Goal: Task Accomplishment & Management: Use online tool/utility

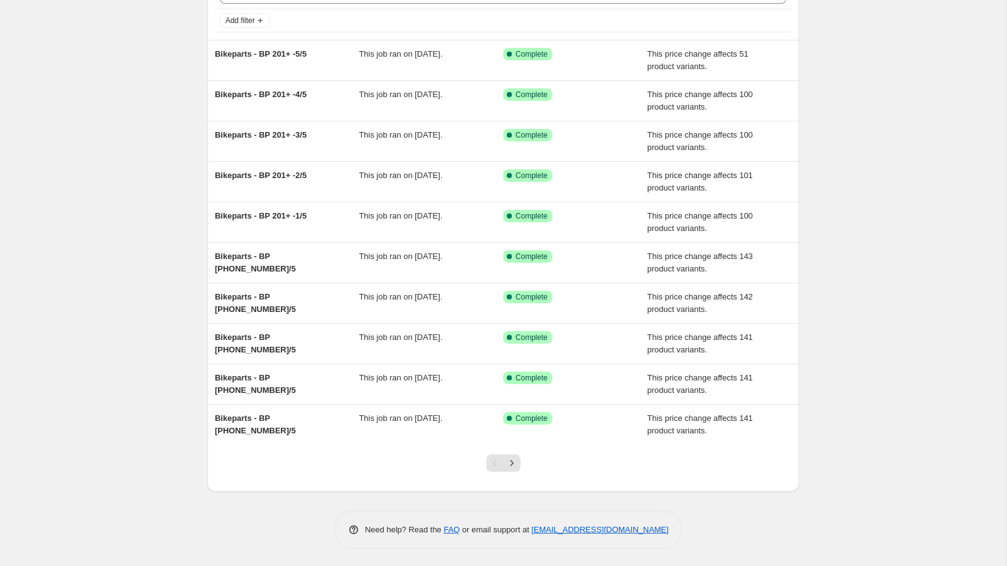
scroll to position [73, 0]
click at [514, 467] on button "Next" at bounding box center [511, 463] width 17 height 17
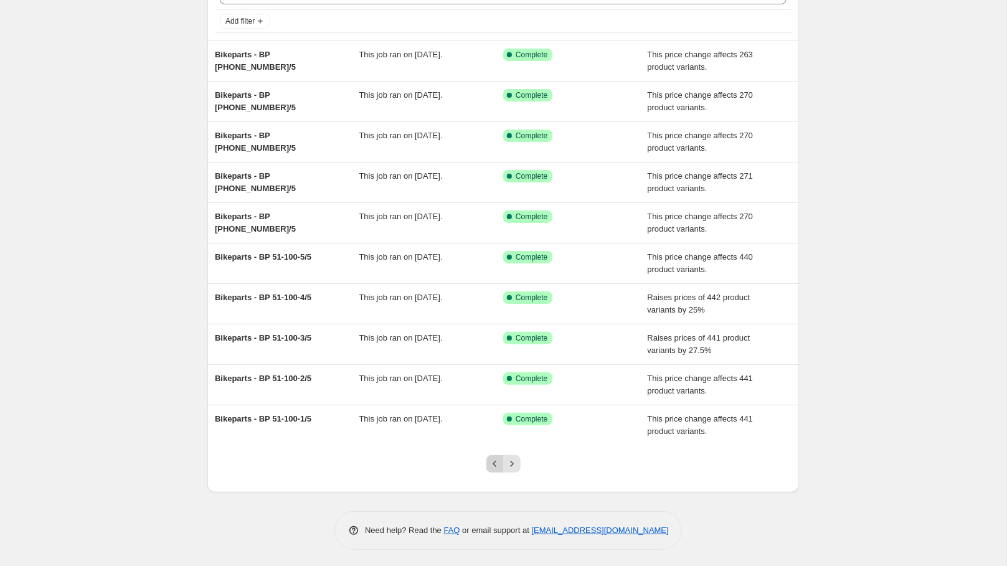
click at [491, 463] on icon "Previous" at bounding box center [495, 464] width 12 height 12
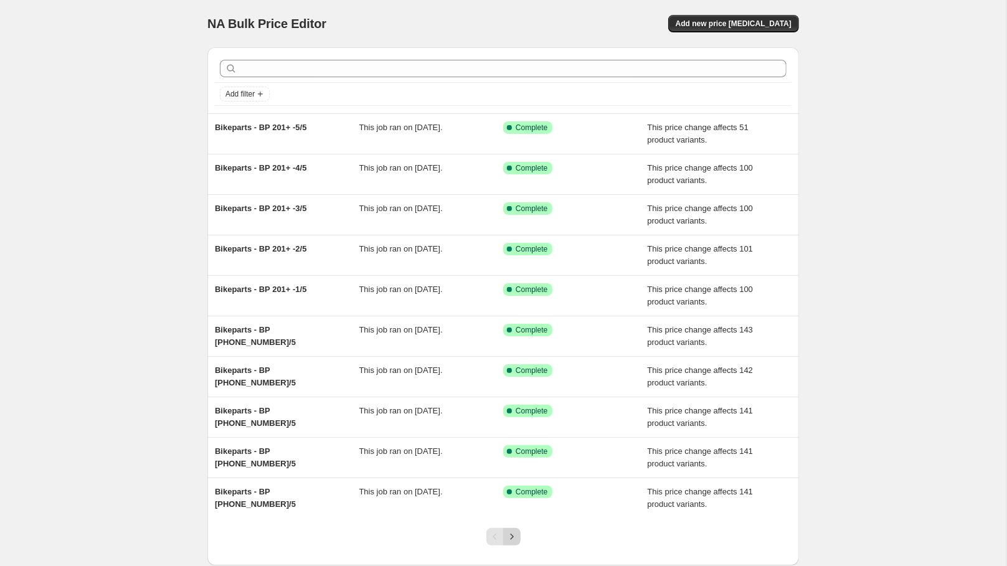
click at [508, 533] on icon "Next" at bounding box center [511, 536] width 12 height 12
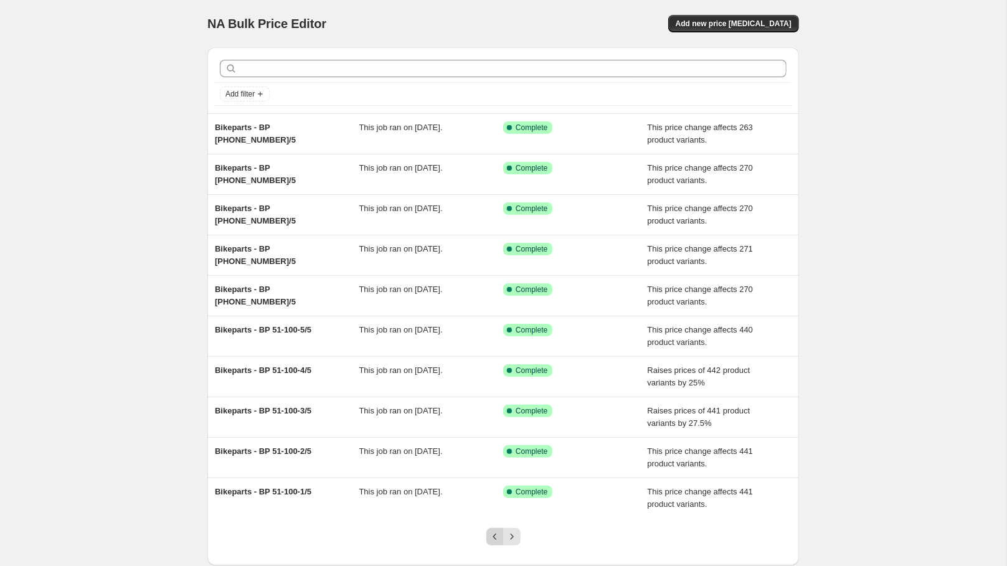
click at [496, 531] on icon "Previous" at bounding box center [495, 536] width 12 height 12
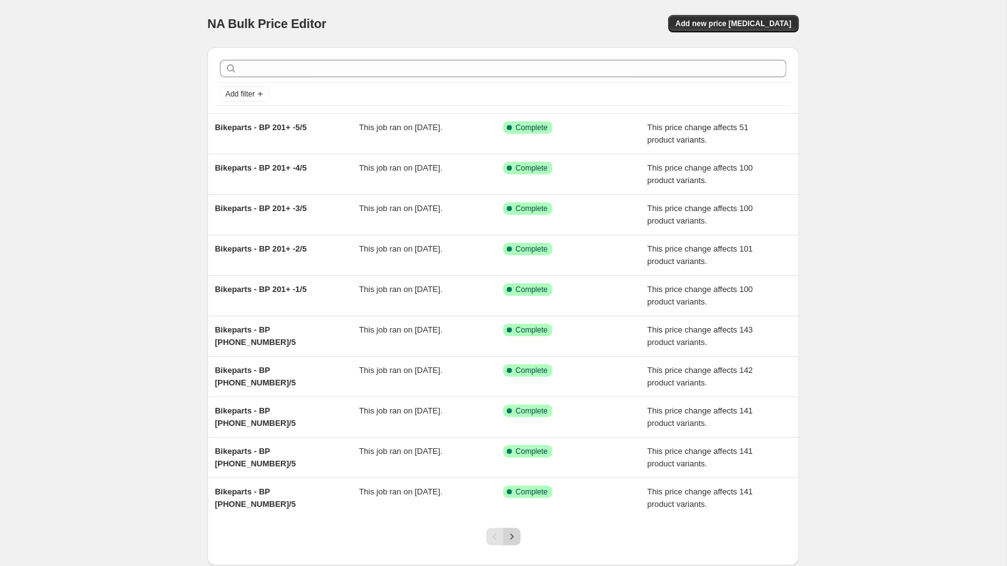
click at [516, 534] on icon "Next" at bounding box center [511, 536] width 12 height 12
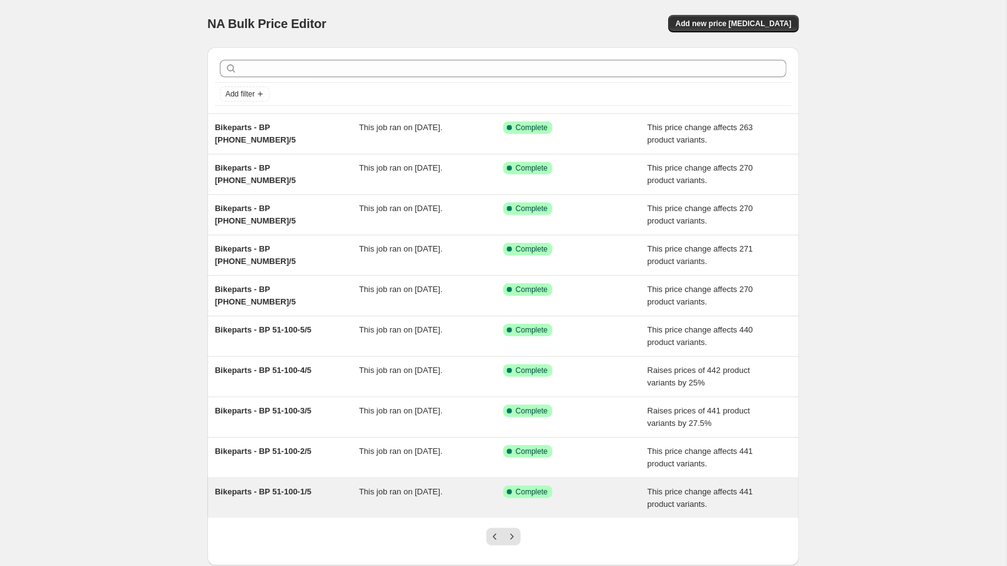
click at [293, 491] on span "Bikeparts - BP 51-100-1/5" at bounding box center [263, 491] width 96 height 9
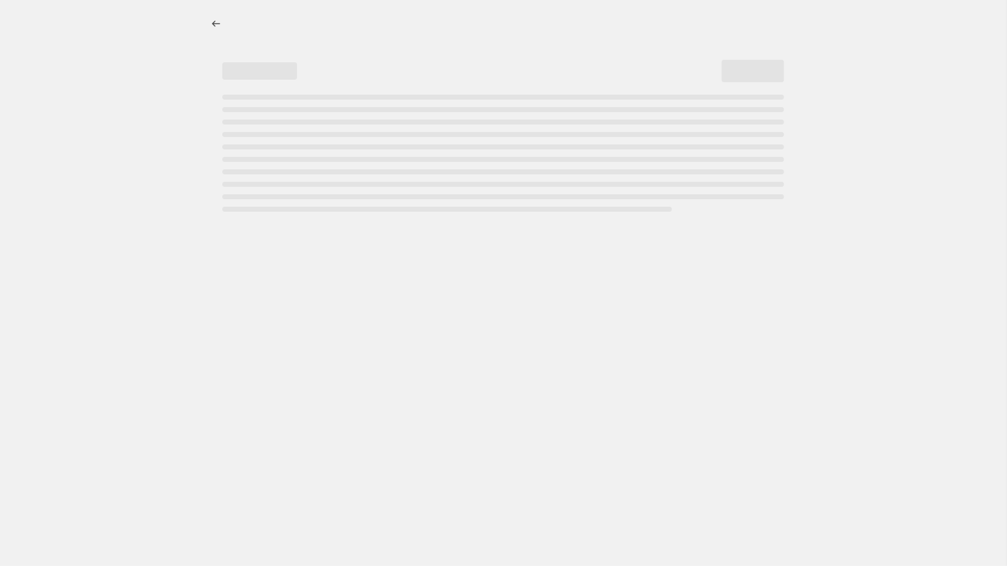
select select "margin"
select select "no_change"
select select "tag"
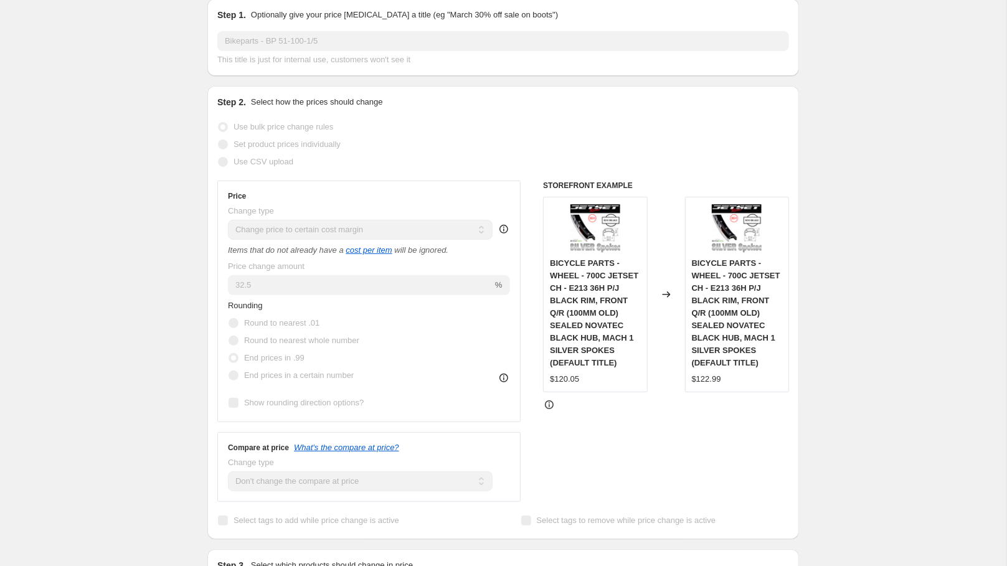
scroll to position [172, 0]
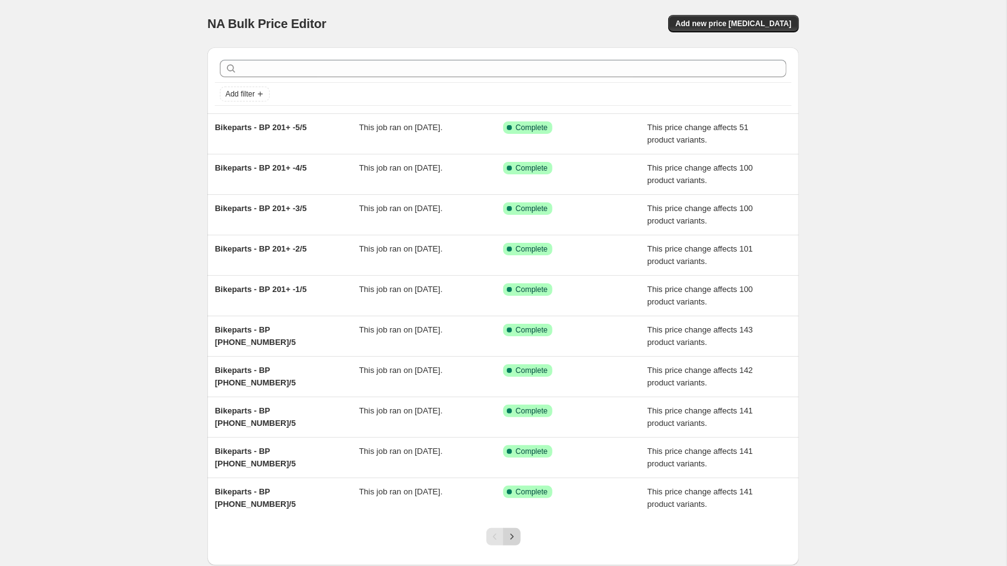
click at [513, 533] on icon "Next" at bounding box center [511, 536] width 12 height 12
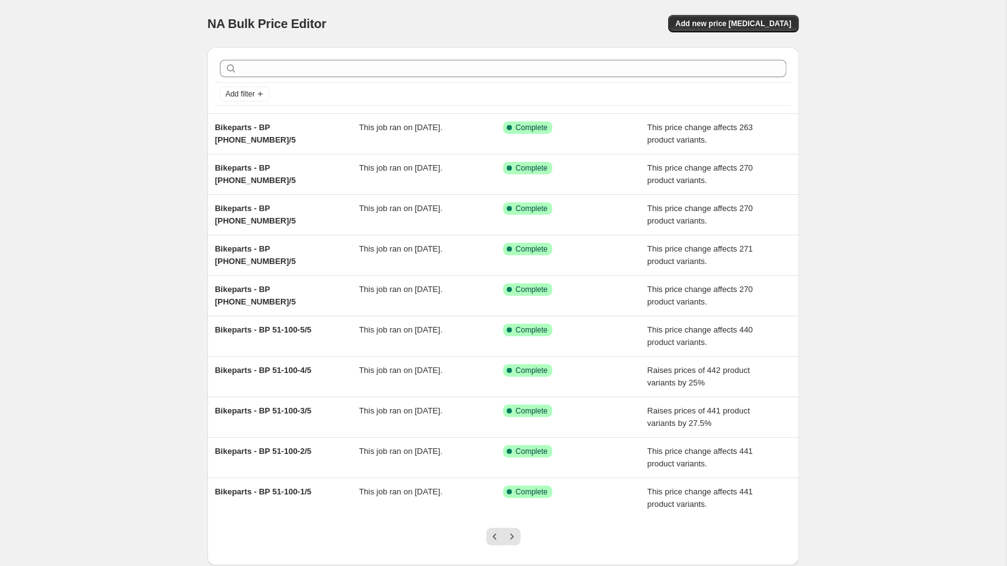
click at [513, 533] on icon "Next" at bounding box center [511, 536] width 12 height 12
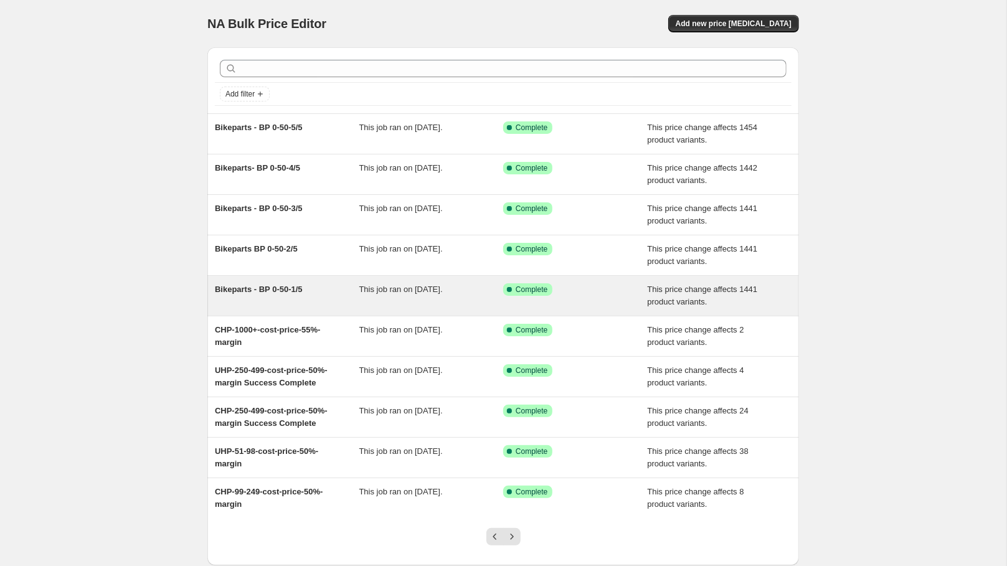
click at [297, 287] on span "Bikeparts - BP 0-50-1/5" at bounding box center [259, 288] width 88 height 9
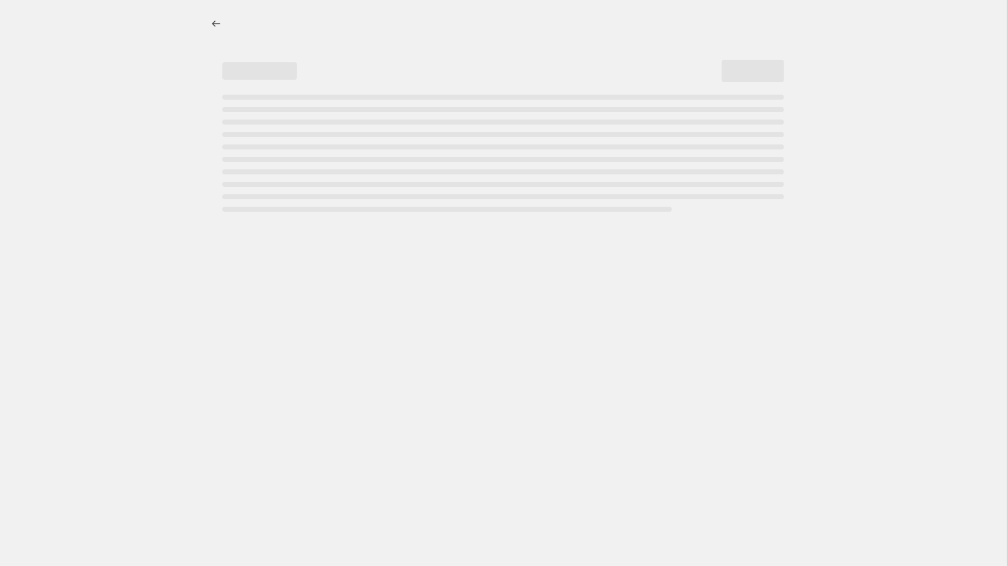
select select "margin"
select select "no_change"
select select "tag"
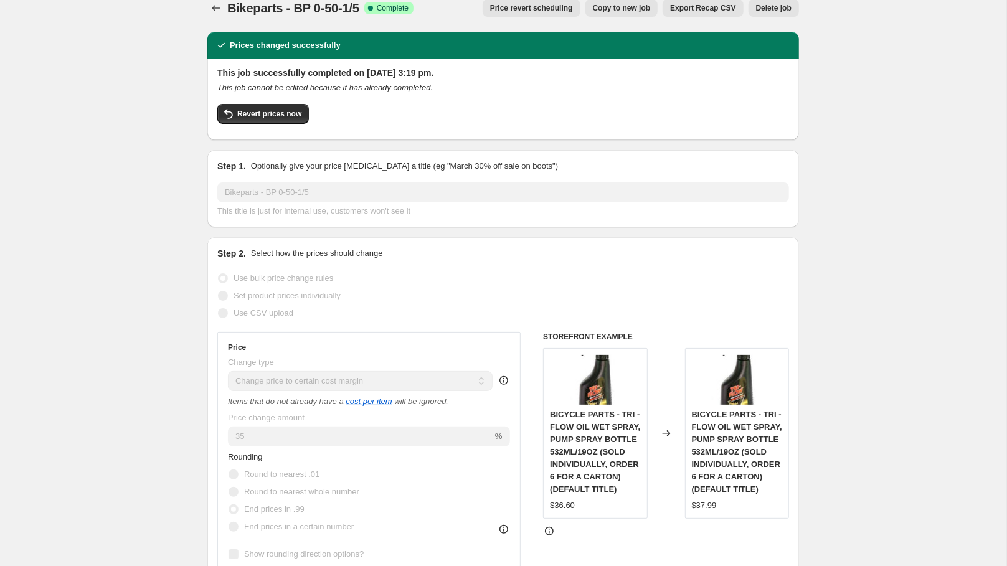
scroll to position [17, 0]
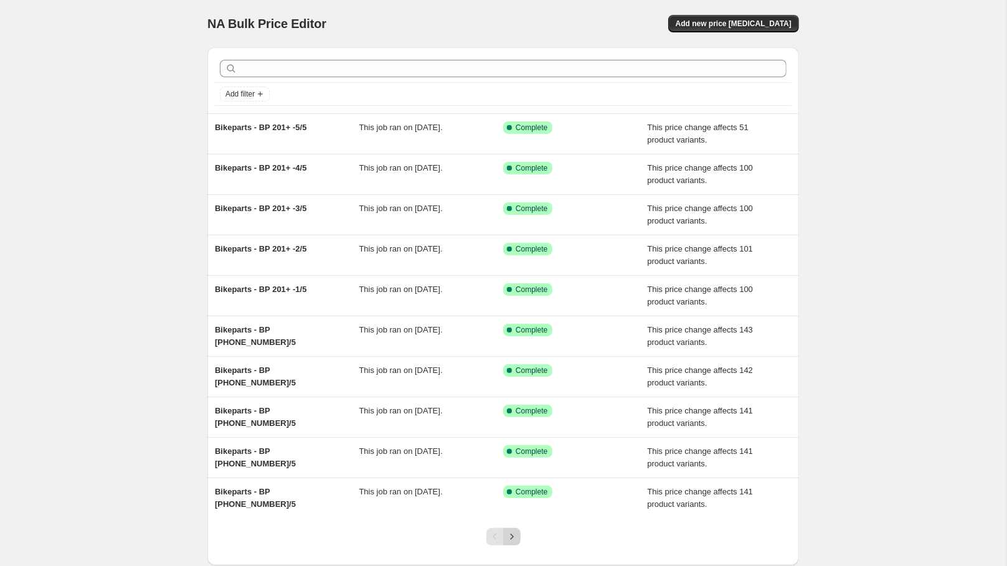
click at [509, 536] on icon "Next" at bounding box center [511, 536] width 12 height 12
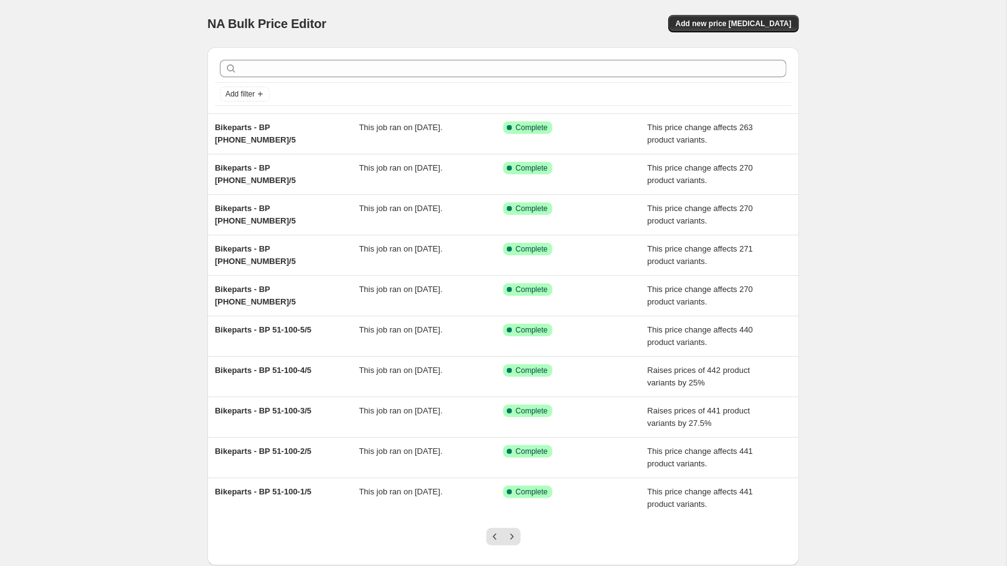
click at [509, 536] on icon "Next" at bounding box center [511, 536] width 12 height 12
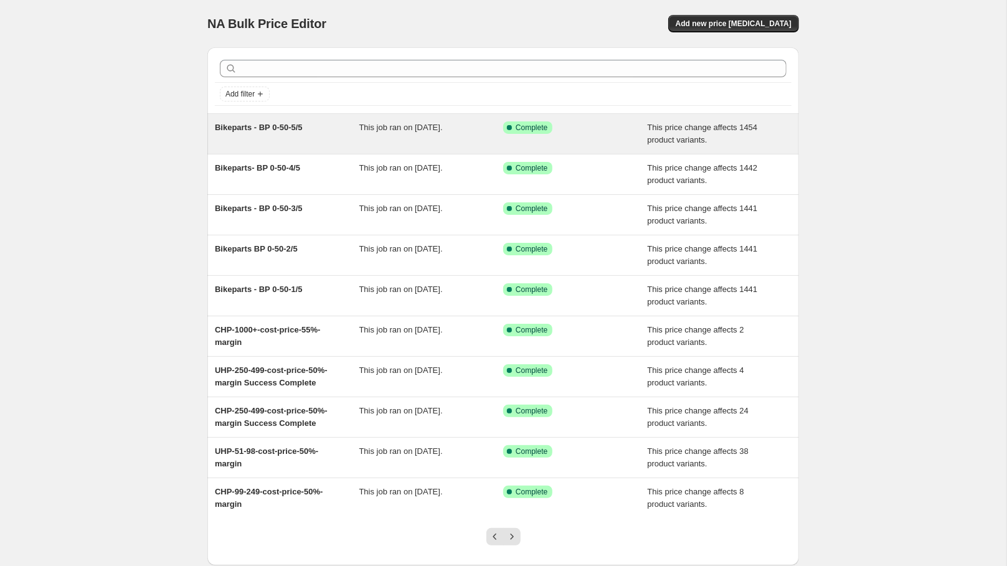
click at [354, 133] on div "Bikeparts - BP 0-50-5/5" at bounding box center [287, 133] width 144 height 25
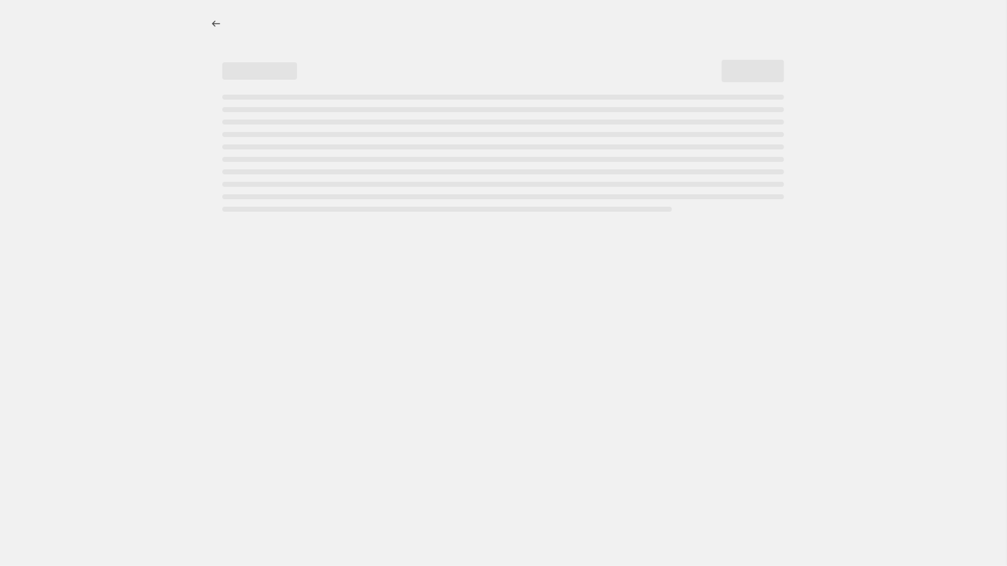
select select "margin"
select select "no_change"
select select "tag"
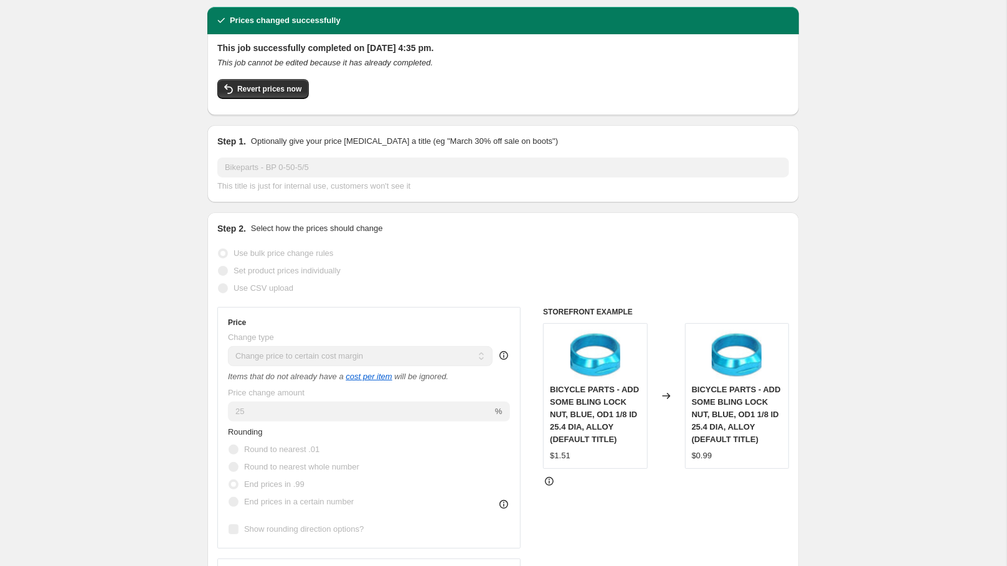
scroll to position [43, 0]
